Goal: Task Accomplishment & Management: Understand process/instructions

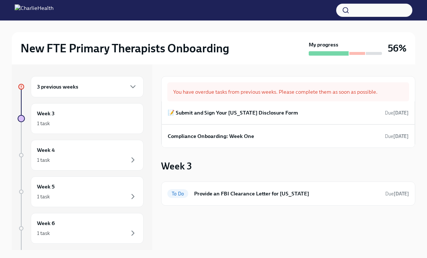
click at [122, 88] on div "3 previous weeks" at bounding box center [87, 86] width 100 height 9
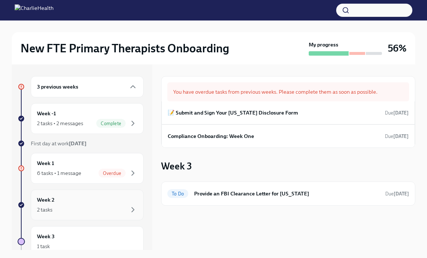
click at [122, 215] on div "Week 2 2 tasks" at bounding box center [87, 205] width 113 height 31
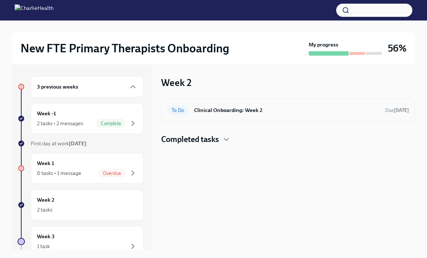
click at [239, 112] on h6 "Clinical Onboarding: Week 2" at bounding box center [286, 110] width 185 height 8
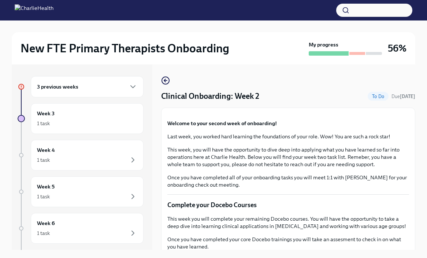
click at [313, 250] on div "3 previous weeks Week 3 1 task Week 4 1 task Week 5 1 task Week 6 1 task Experi…" at bounding box center [213, 162] width 403 height 197
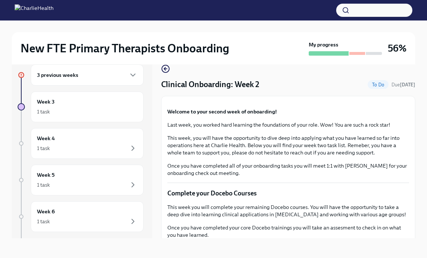
scroll to position [12, 0]
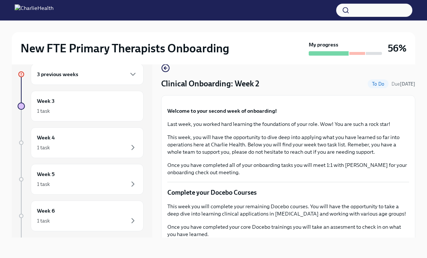
click at [264, 238] on div "3 previous weeks Week 3 1 task Week 4 1 task Week 5 1 task Week 6 1 task Experi…" at bounding box center [213, 150] width 403 height 197
click at [252, 114] on strong "Welcome to your second week of onboarding!" at bounding box center [221, 111] width 109 height 7
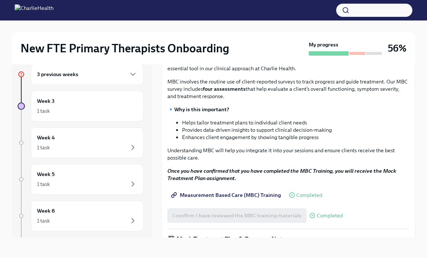
scroll to position [293, 0]
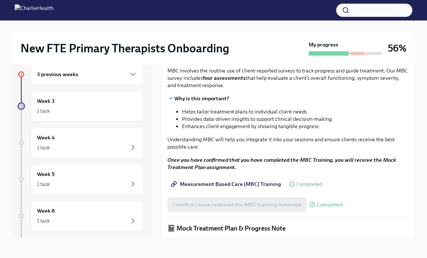
click at [248, 20] on button "I confirm I have completed ALL assigned courses" at bounding box center [231, 12] width 128 height 15
click at [327, 89] on p "MBC involves the routine use of client-reported surveys to track progress and g…" at bounding box center [288, 78] width 242 height 22
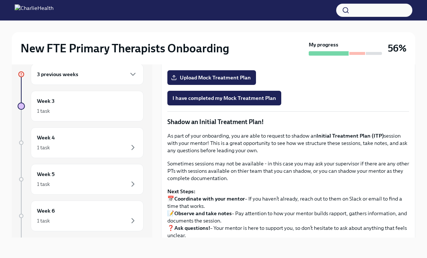
scroll to position [571, 0]
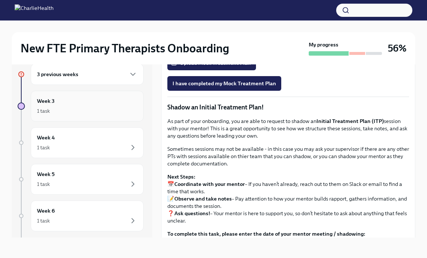
click at [112, 108] on div "1 task" at bounding box center [87, 111] width 100 height 9
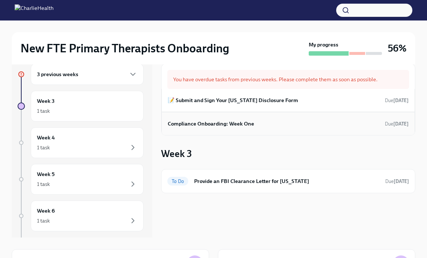
click at [222, 127] on h6 "Compliance Onboarding: Week One" at bounding box center [211, 124] width 86 height 8
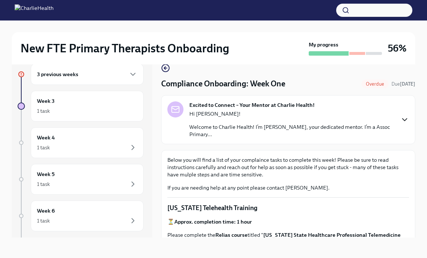
click at [406, 119] on icon "button" at bounding box center [404, 120] width 4 height 2
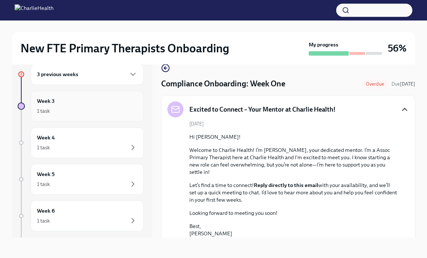
click at [98, 101] on div "Week 3 1 task" at bounding box center [87, 106] width 100 height 18
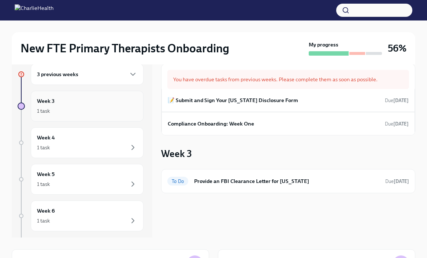
click at [109, 105] on div "Week 3 1 task" at bounding box center [87, 106] width 100 height 18
click at [219, 125] on h6 "Compliance Onboarding: Week One" at bounding box center [211, 124] width 86 height 8
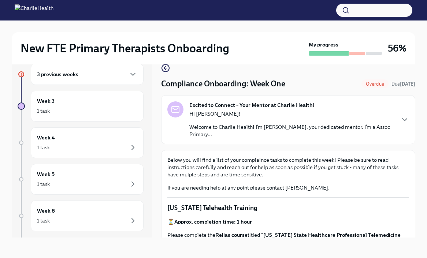
click at [294, 183] on div "Below you will find a list of your complaince tasks to complete this week! Plea…" at bounding box center [288, 173] width 242 height 35
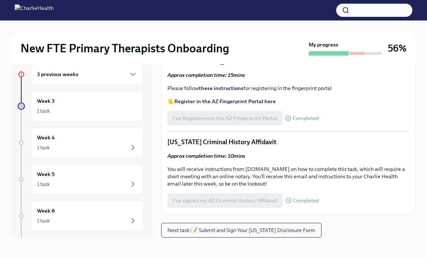
scroll to position [979, 0]
click at [110, 75] on div "3 previous weeks" at bounding box center [87, 74] width 100 height 9
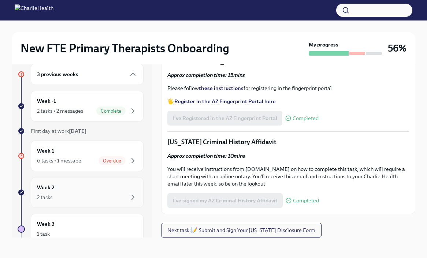
click at [82, 187] on div "Week 2 2 tasks" at bounding box center [87, 192] width 100 height 18
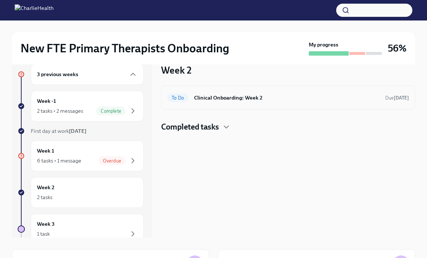
click at [238, 100] on h6 "Clinical Onboarding: Week 2" at bounding box center [286, 98] width 185 height 8
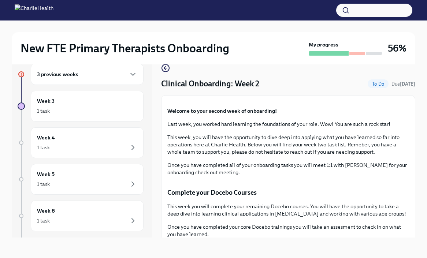
click at [311, 176] on div "Welcome to your second week of onboarding! Last week, you worked hard learning …" at bounding box center [288, 141] width 242 height 69
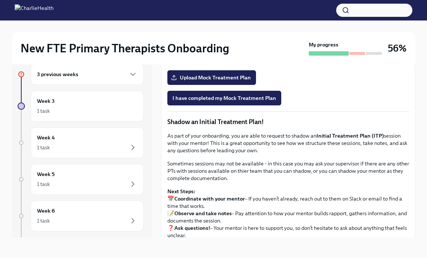
scroll to position [571, 0]
